Goal: Browse casually

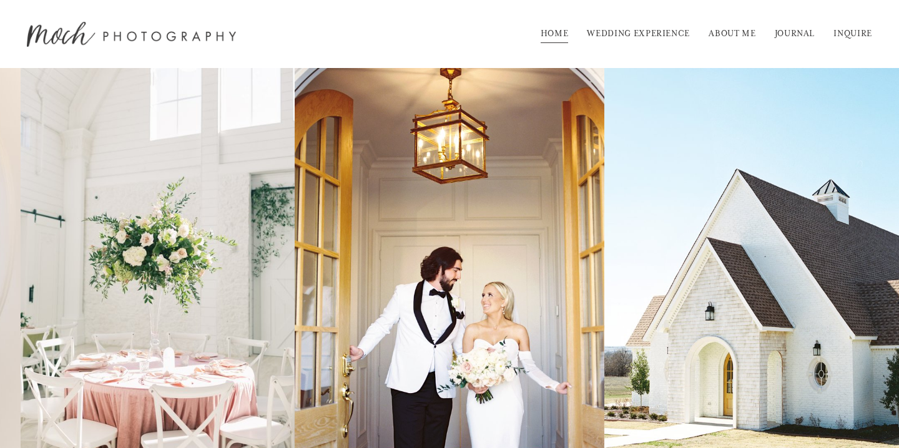
scroll to position [200, 0]
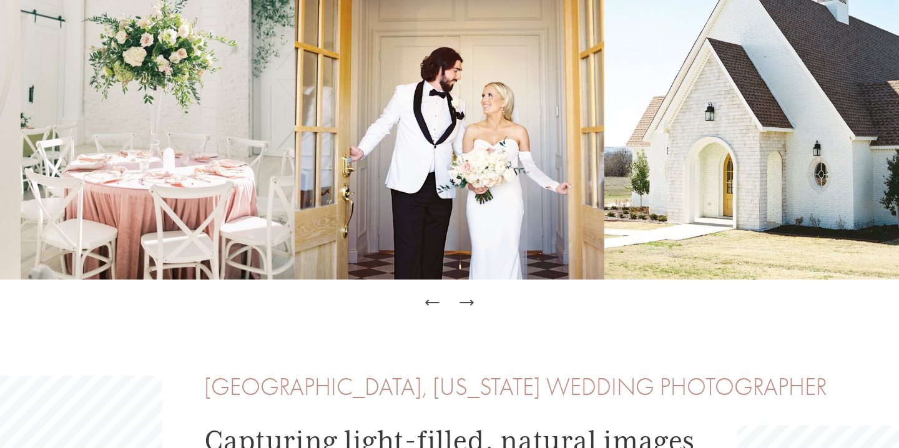
click at [466, 301] on icon "Next Slide" at bounding box center [466, 302] width 17 height 17
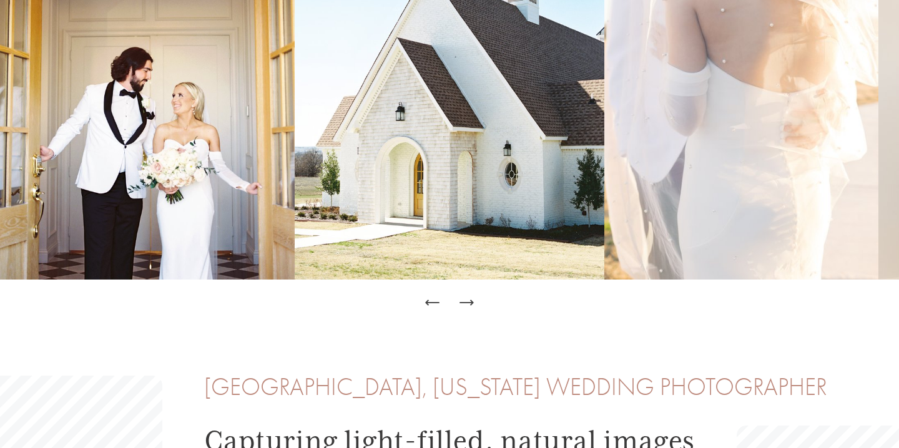
click at [469, 303] on icon "Next Slide" at bounding box center [465, 303] width 13 height 0
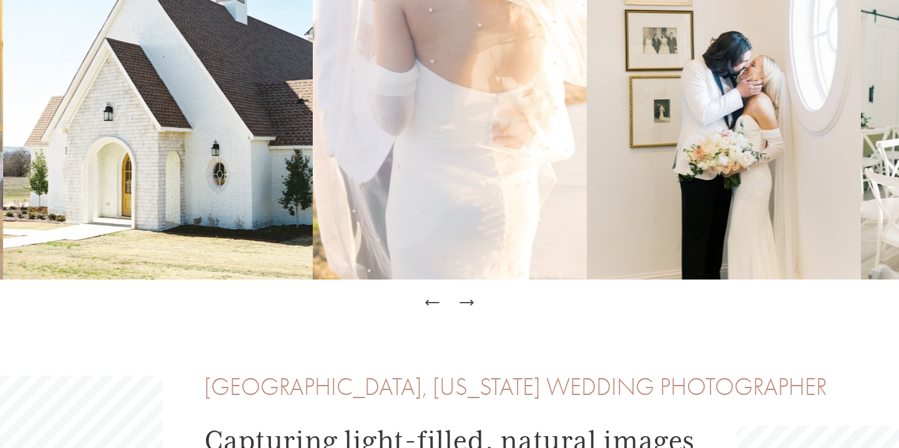
click at [470, 303] on icon "Next Slide" at bounding box center [465, 303] width 13 height 0
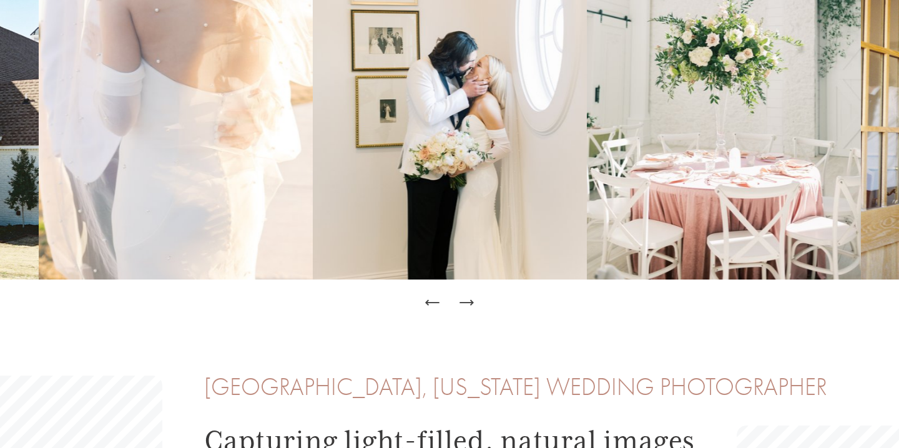
click at [471, 303] on icon "Next Slide" at bounding box center [472, 302] width 2 height 5
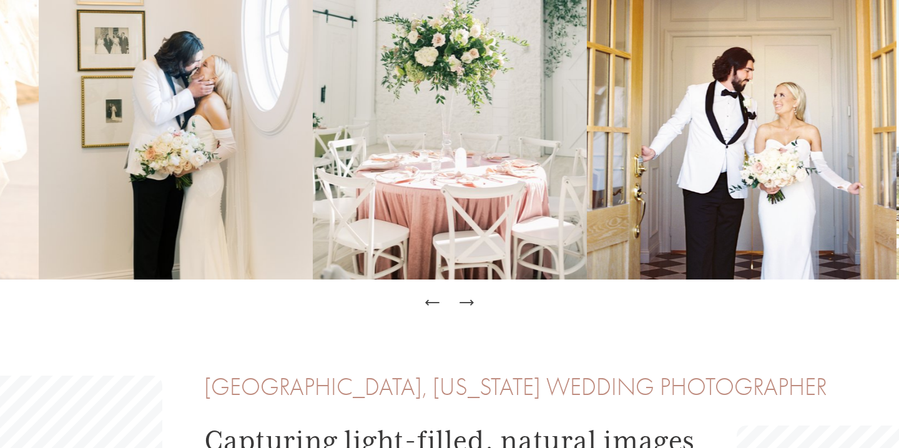
click at [473, 304] on icon "Next Slide" at bounding box center [466, 302] width 17 height 17
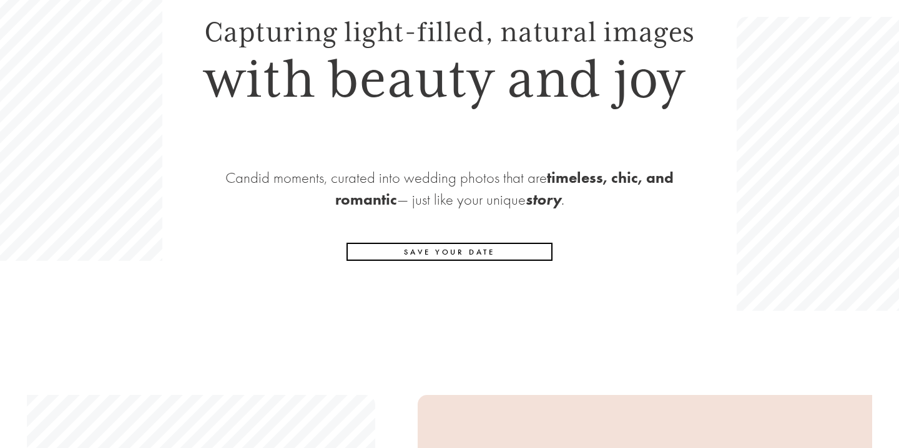
scroll to position [0, 0]
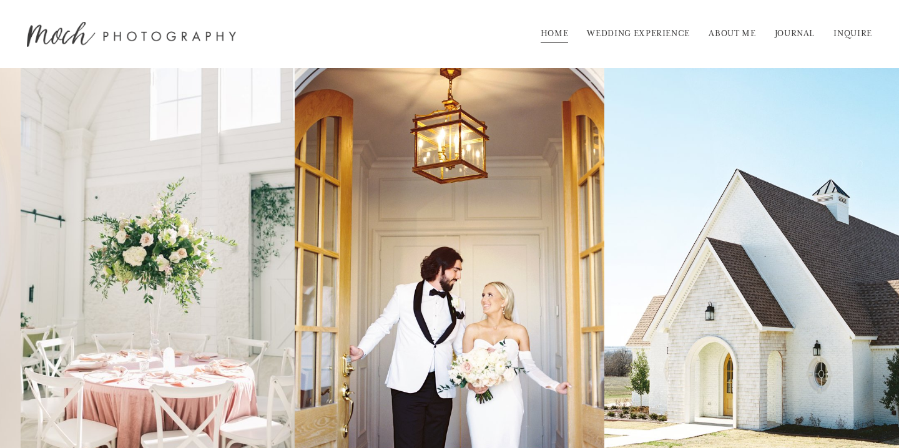
click at [615, 30] on link "WEDDING EXPERIENCE" at bounding box center [638, 34] width 103 height 20
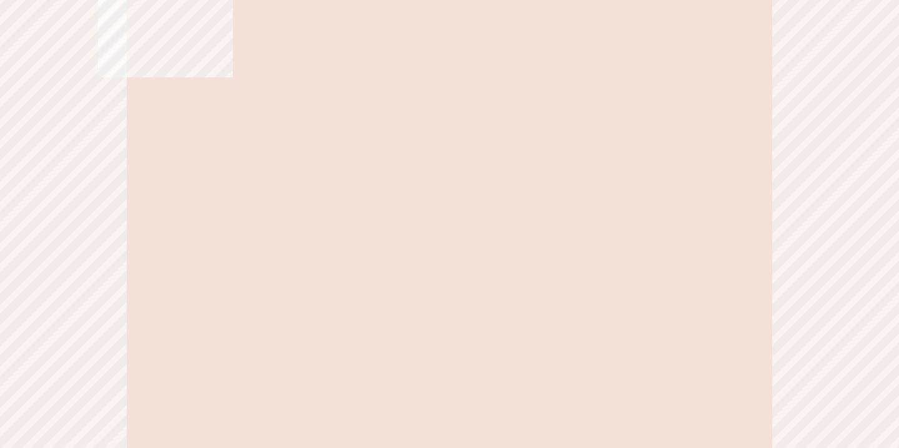
scroll to position [4436, 0]
